Goal: Task Accomplishment & Management: Complete application form

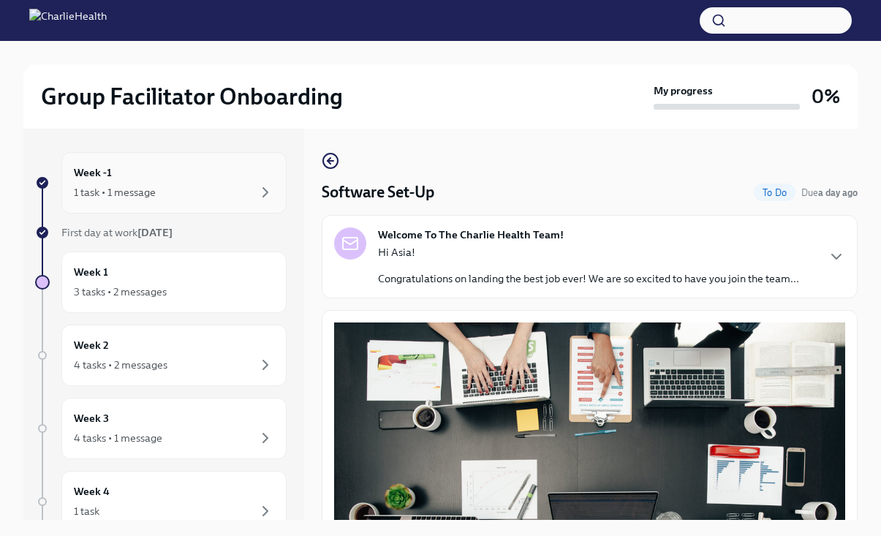
click at [154, 161] on div "Week -1 1 task • 1 message" at bounding box center [173, 182] width 225 height 61
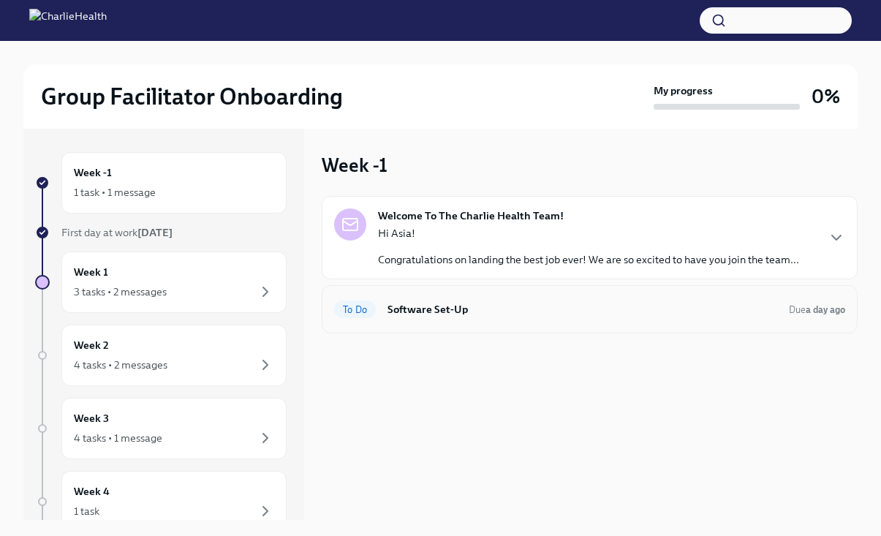
click at [434, 319] on div "To Do Software Set-Up Due a day ago" at bounding box center [589, 309] width 511 height 23
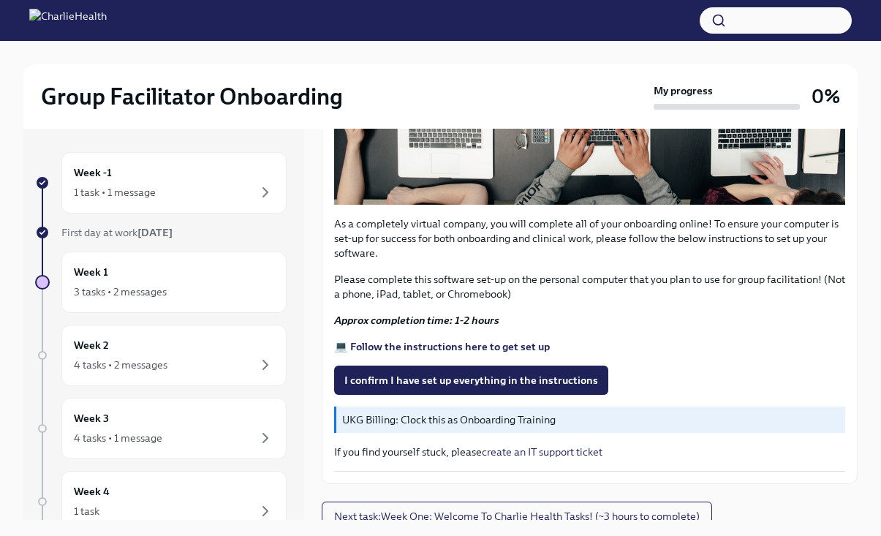
scroll to position [431, 0]
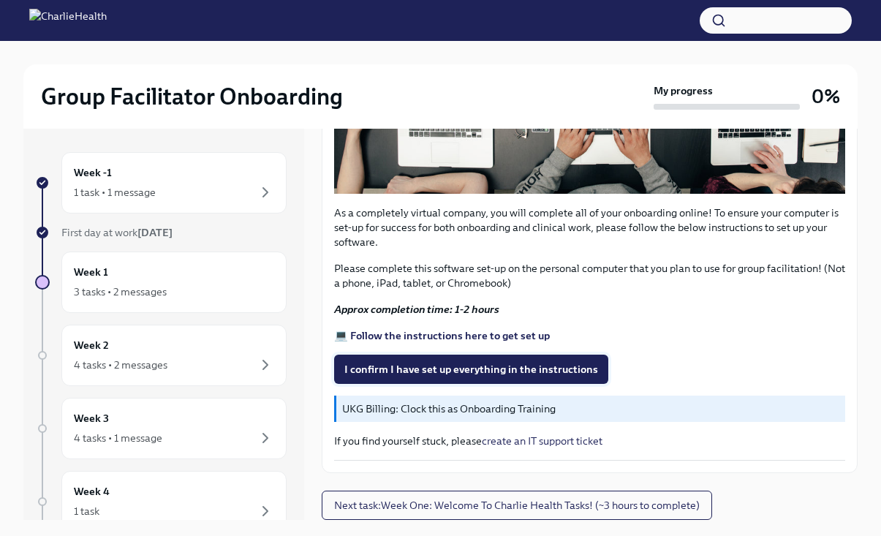
click at [404, 367] on span "I confirm I have set up everything in the instructions" at bounding box center [471, 369] width 254 height 15
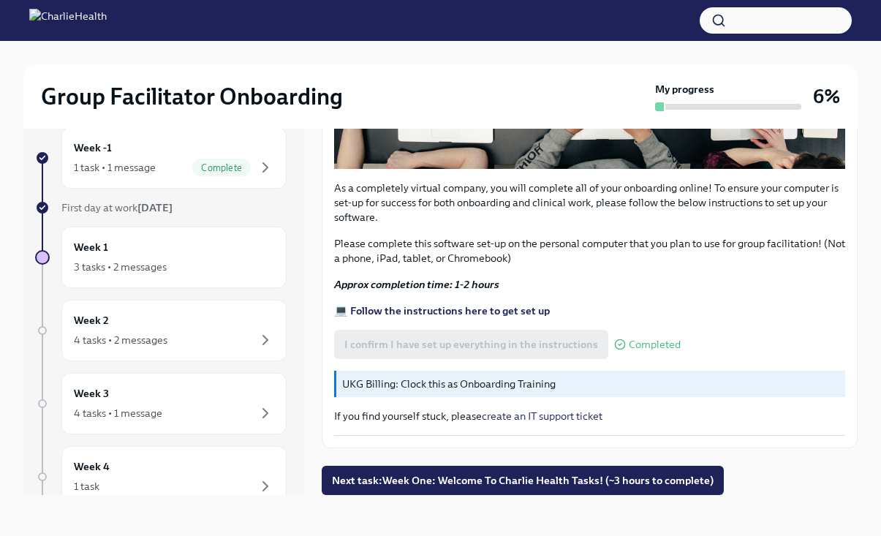
click at [399, 386] on p "UKG Billing: Clock this as Onboarding Training" at bounding box center [590, 384] width 497 height 15
click at [366, 386] on p "UKG Billing: Clock this as Onboarding Training" at bounding box center [590, 384] width 497 height 15
click at [449, 380] on p "UKG Billing: Clock this as Onboarding Training" at bounding box center [590, 384] width 497 height 15
click at [438, 388] on p "UKG Billing: Clock this as Onboarding Training" at bounding box center [590, 384] width 497 height 15
click at [448, 480] on span "Next task : Week One: Welcome To Charlie Health Tasks! (~3 hours to complete)" at bounding box center [523, 480] width 382 height 15
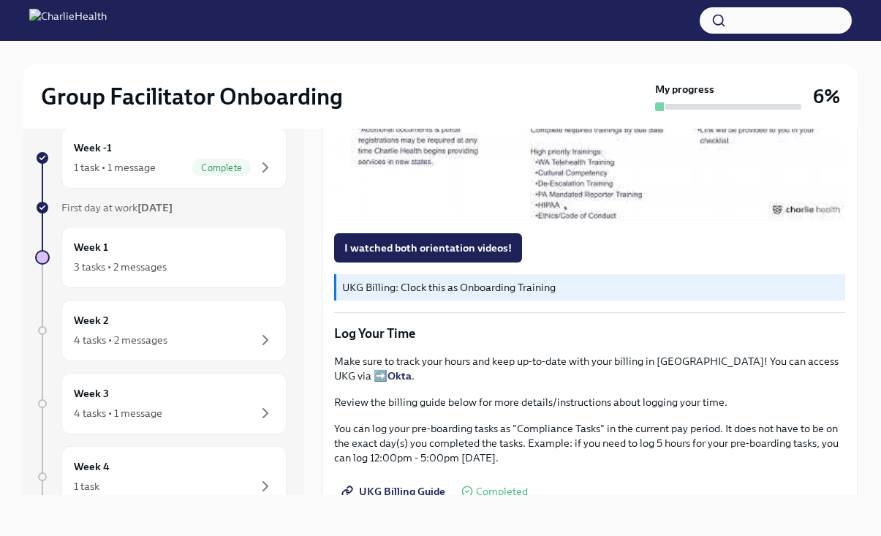
scroll to position [1175, 0]
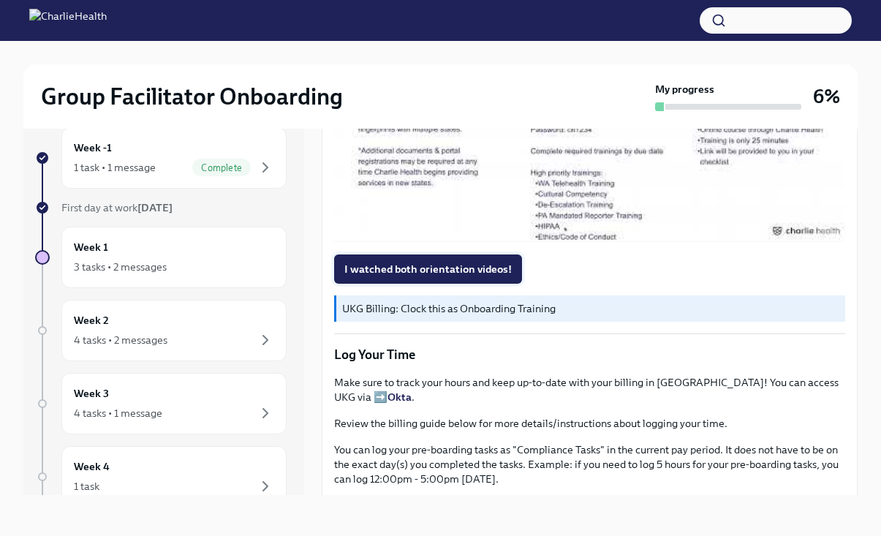
click at [457, 273] on span "I watched both orientation videos!" at bounding box center [427, 269] width 167 height 15
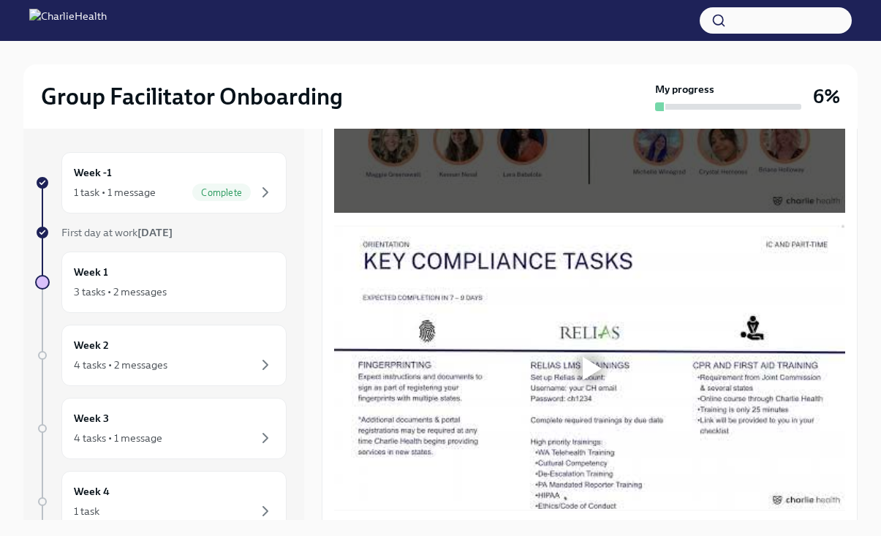
scroll to position [1025, 0]
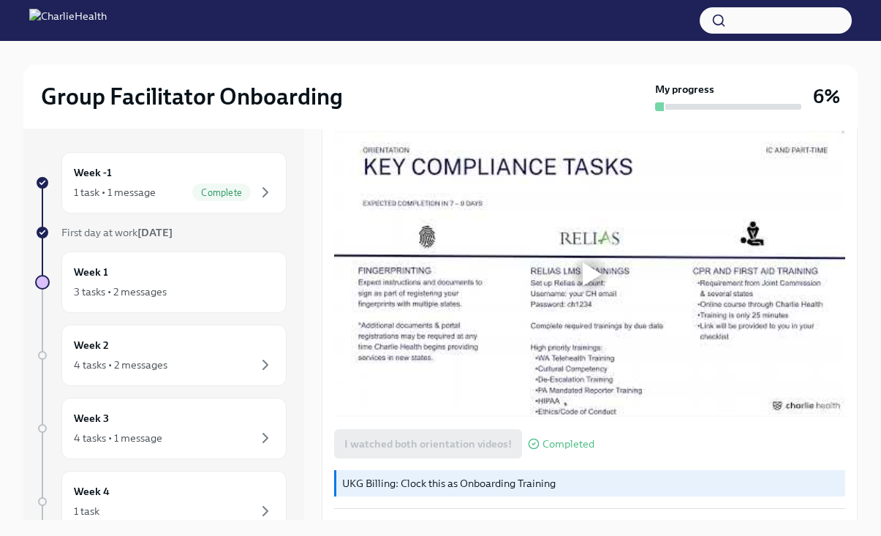
click at [595, 270] on div at bounding box center [592, 274] width 19 height 23
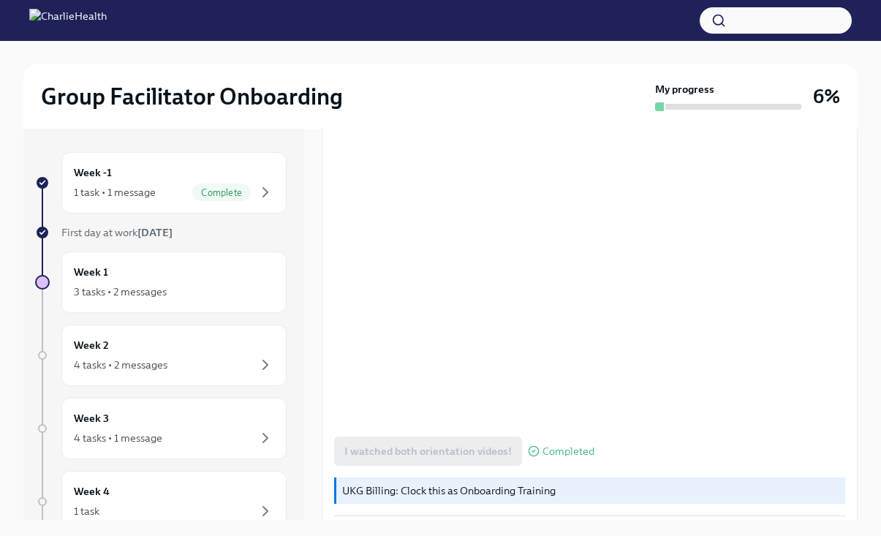
scroll to position [895, 0]
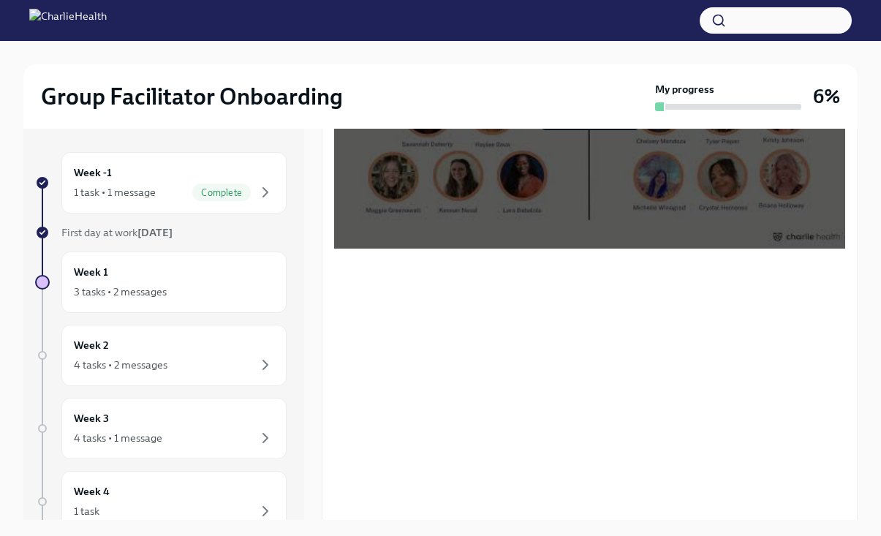
click at [506, 231] on div at bounding box center [589, 104] width 511 height 287
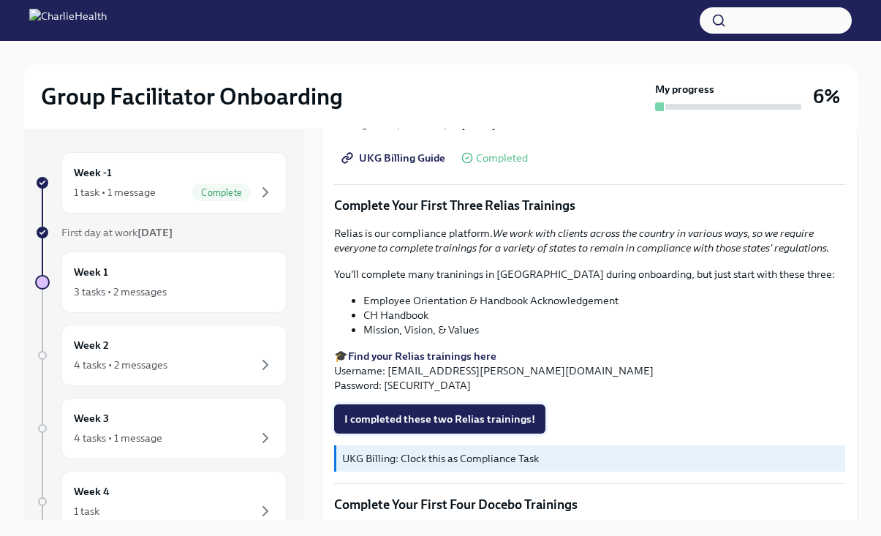
scroll to position [1560, 0]
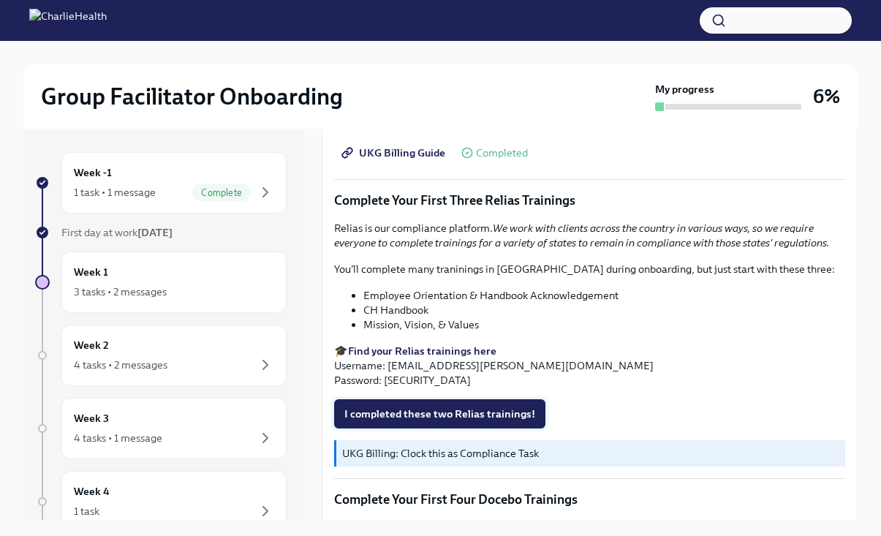
click at [426, 407] on span "I completed these two Relias trainings!" at bounding box center [439, 414] width 191 height 15
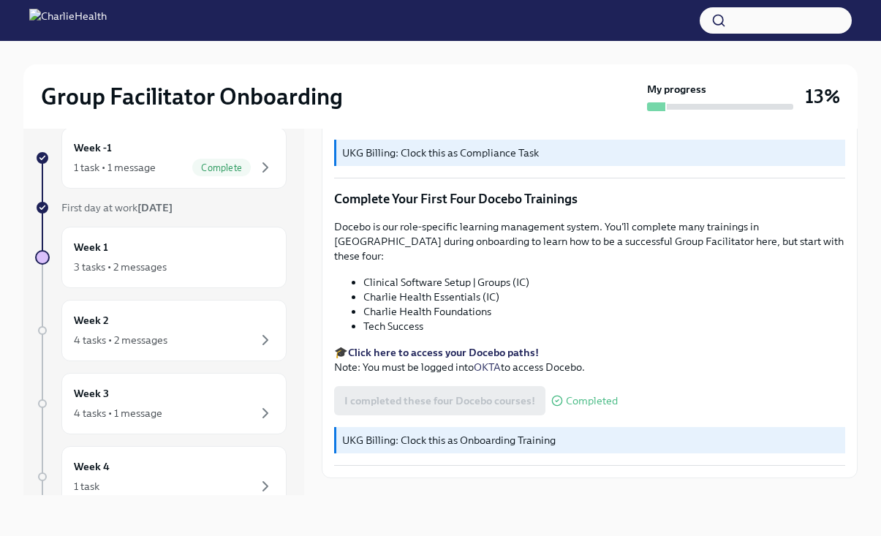
scroll to position [1836, 0]
click at [438, 345] on strong "Click here to access your Docebo paths!" at bounding box center [443, 351] width 191 height 13
drag, startPoint x: 364, startPoint y: 252, endPoint x: 535, endPoint y: 247, distance: 170.5
click at [535, 274] on li "Clinical Software Setup | Groups (IC)" at bounding box center [604, 281] width 482 height 15
copy li "Clinical Software Setup | Groups (IC)"
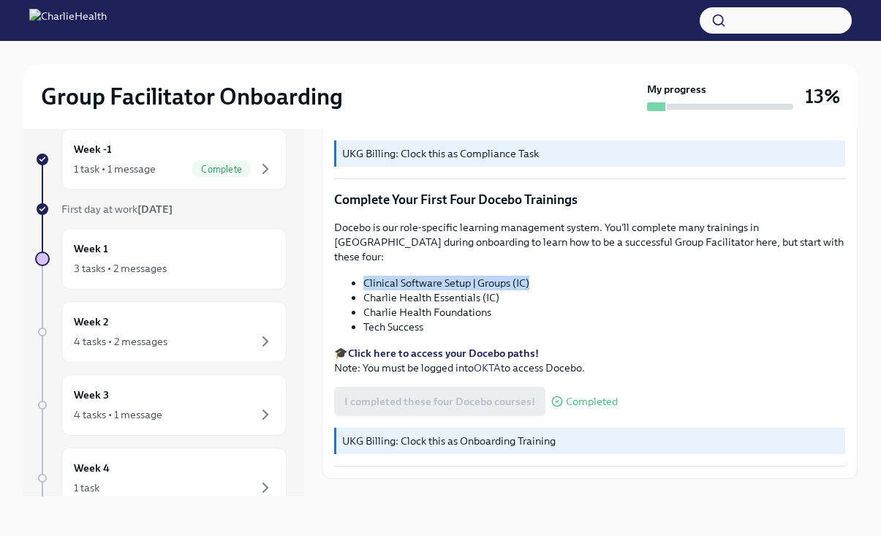
scroll to position [25, 0]
